Goal: Task Accomplishment & Management: Use online tool/utility

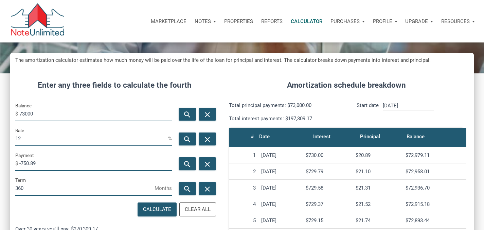
scroll to position [327, 464]
click at [311, 20] on p "Calculator" at bounding box center [307, 21] width 32 height 6
click at [64, 110] on input "73000" at bounding box center [95, 113] width 153 height 15
drag, startPoint x: 41, startPoint y: 119, endPoint x: 19, endPoint y: 110, distance: 24.0
click at [21, 110] on input "73000" at bounding box center [95, 113] width 153 height 15
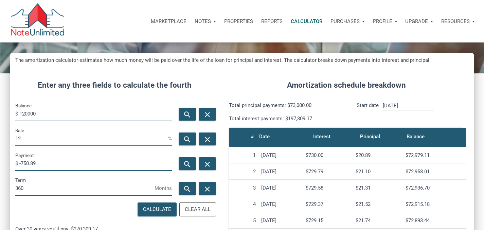
type input "120000"
drag, startPoint x: 20, startPoint y: 141, endPoint x: 0, endPoint y: 137, distance: 20.8
click at [0, 135] on div "CALCULATOR The amortization calculator estimates how much money will be paid ov…" at bounding box center [242, 184] width 484 height 392
type input "9"
click at [186, 164] on icon "search" at bounding box center [187, 164] width 8 height 8
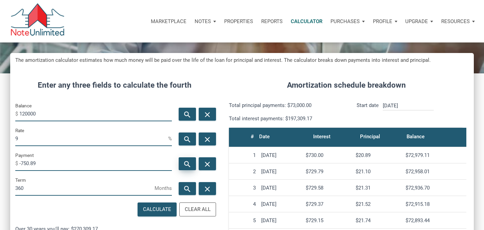
type input "-965.55"
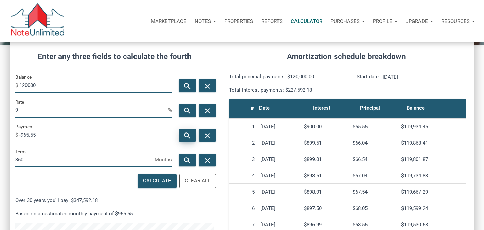
scroll to position [95, 0]
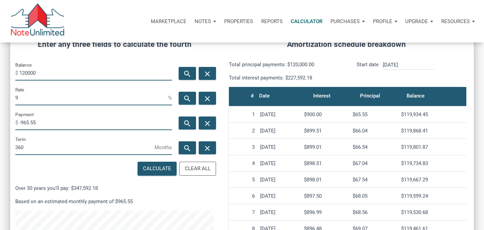
drag, startPoint x: 26, startPoint y: 100, endPoint x: 0, endPoint y: 90, distance: 28.5
click at [0, 91] on div "CALCULATOR The amortization calculator estimates how much money will be paid ov…" at bounding box center [242, 144] width 484 height 392
type input "7"
click at [191, 125] on div "search" at bounding box center [187, 122] width 17 height 13
type input "-798.36"
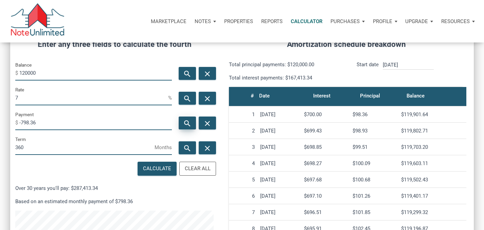
scroll to position [327, 464]
drag, startPoint x: 6, startPoint y: 73, endPoint x: 0, endPoint y: 71, distance: 7.0
click at [0, 72] on div "CALCULATOR The amortization calculator estimates how much money will be paid ov…" at bounding box center [242, 144] width 484 height 392
type input "100000"
drag, startPoint x: 22, startPoint y: 100, endPoint x: 0, endPoint y: 90, distance: 23.9
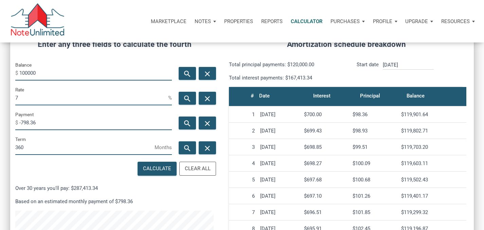
click at [4, 92] on div "CALCULATOR The amortization calculator estimates how much money will be paid ov…" at bounding box center [242, 144] width 484 height 392
type input "9"
click at [185, 125] on icon "search" at bounding box center [187, 123] width 8 height 8
type input "-804.62"
